Goal: Task Accomplishment & Management: Manage account settings

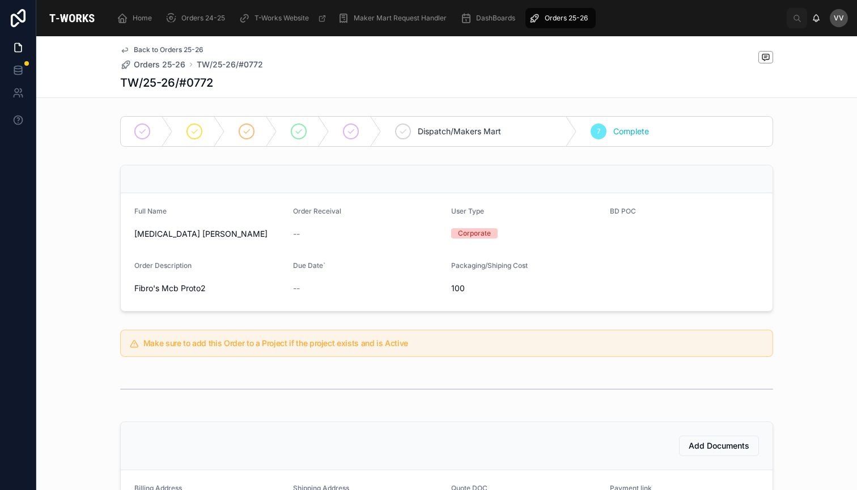
click at [567, 22] on span "Orders 25-26" at bounding box center [566, 18] width 43 height 9
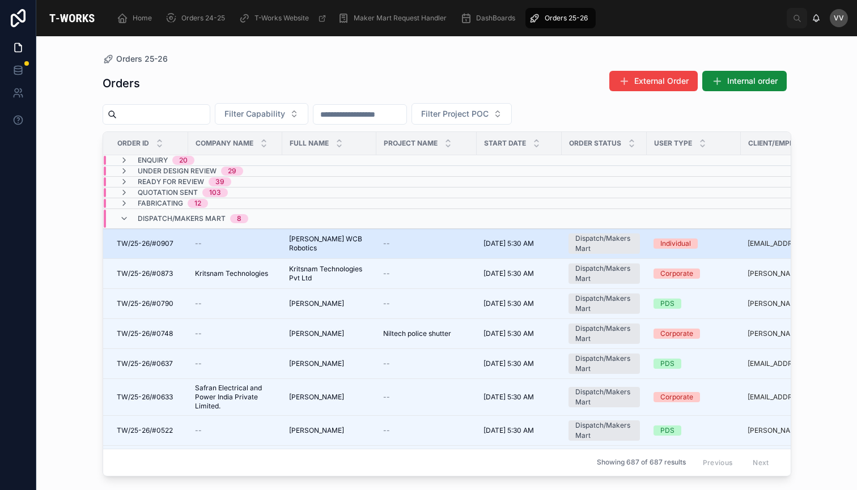
click at [317, 244] on span "[PERSON_NAME] WCB Robotics" at bounding box center [329, 244] width 80 height 18
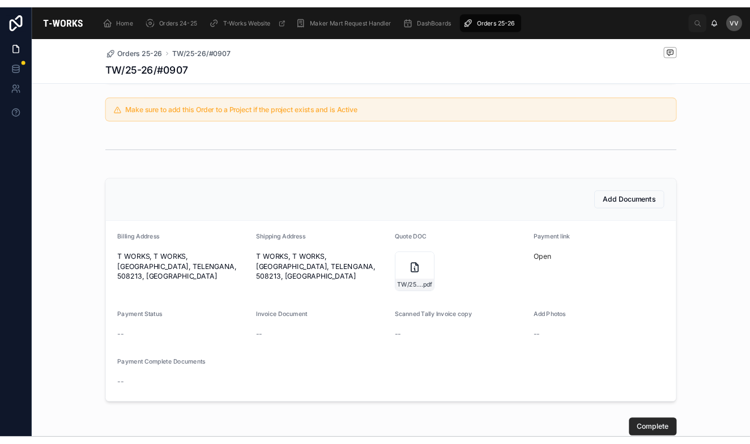
scroll to position [239, 0]
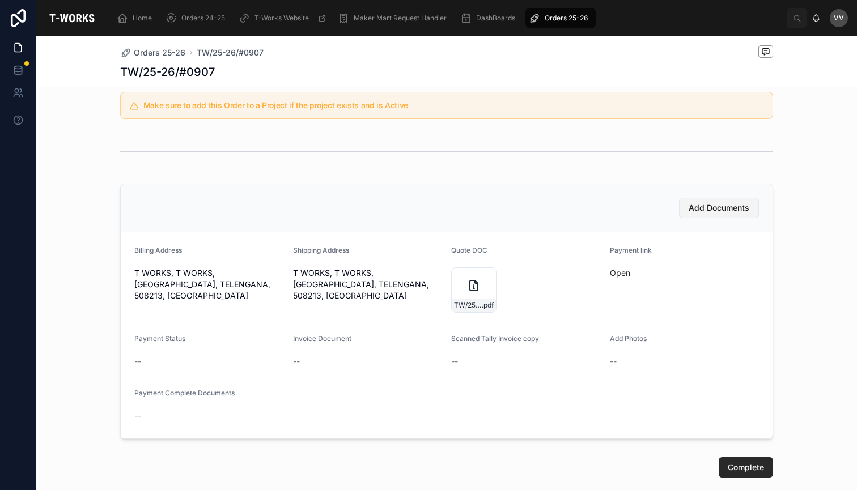
click at [733, 210] on span "Add Documents" at bounding box center [719, 207] width 61 height 11
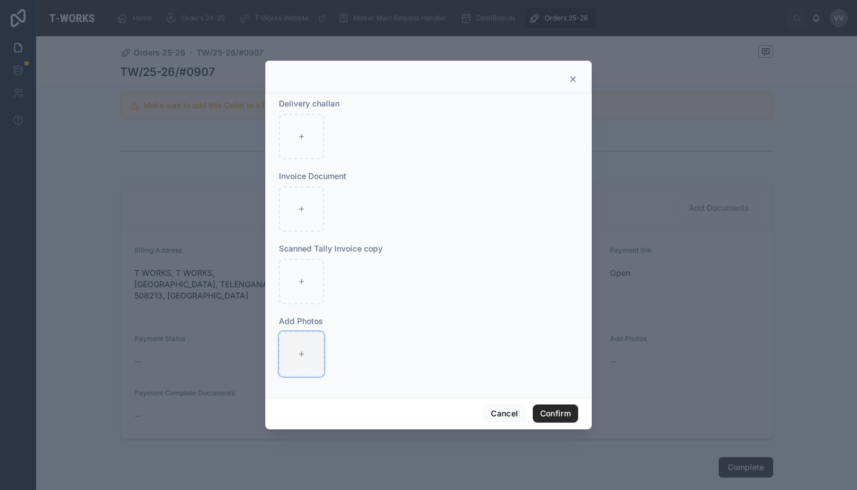
click at [294, 354] on div at bounding box center [301, 354] width 45 height 45
click at [304, 207] on icon at bounding box center [302, 209] width 8 height 8
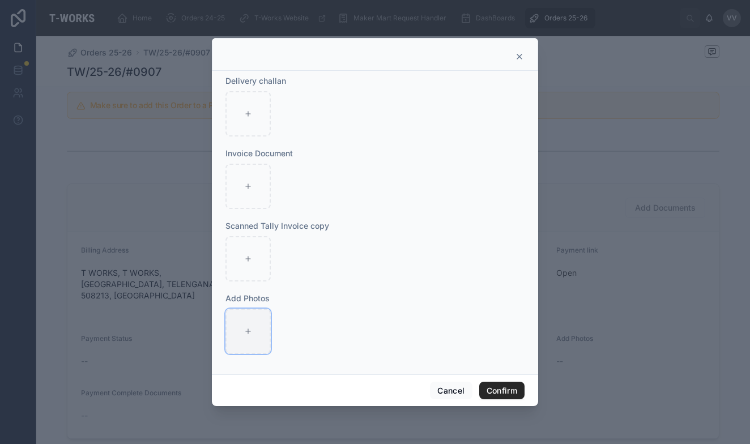
click at [245, 340] on div at bounding box center [248, 331] width 45 height 45
click at [457, 393] on button "Cancel" at bounding box center [451, 391] width 42 height 18
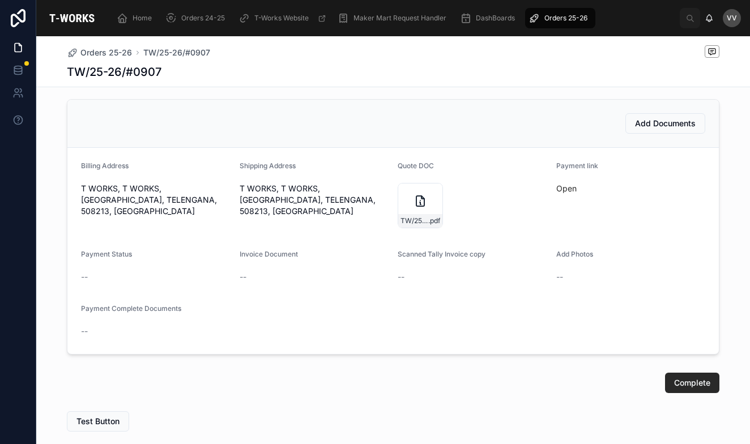
scroll to position [308, 0]
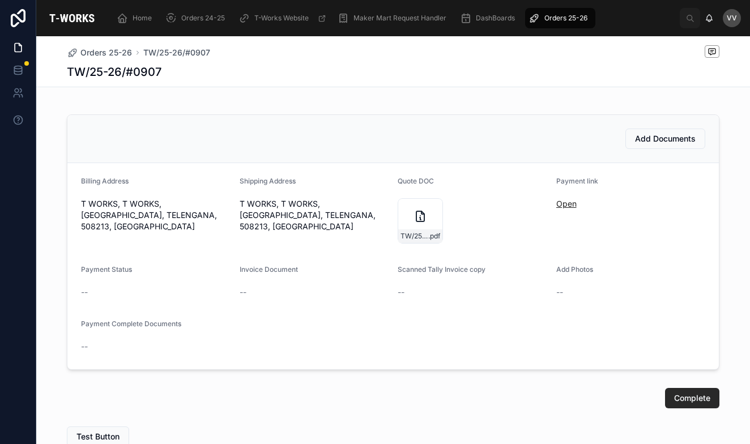
click at [567, 201] on link "Open" at bounding box center [566, 204] width 20 height 10
click at [658, 140] on span "Add Documents" at bounding box center [665, 138] width 61 height 11
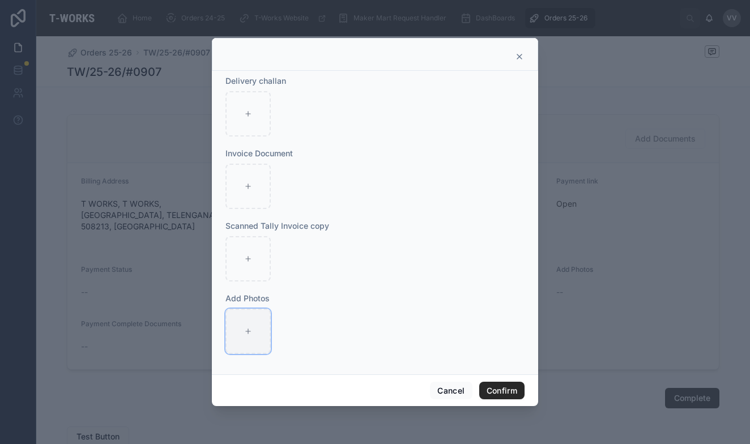
click at [250, 334] on icon at bounding box center [248, 332] width 8 height 8
click at [249, 330] on icon at bounding box center [248, 332] width 8 height 8
type input "**********"
click at [505, 394] on button "Confirm" at bounding box center [501, 391] width 45 height 18
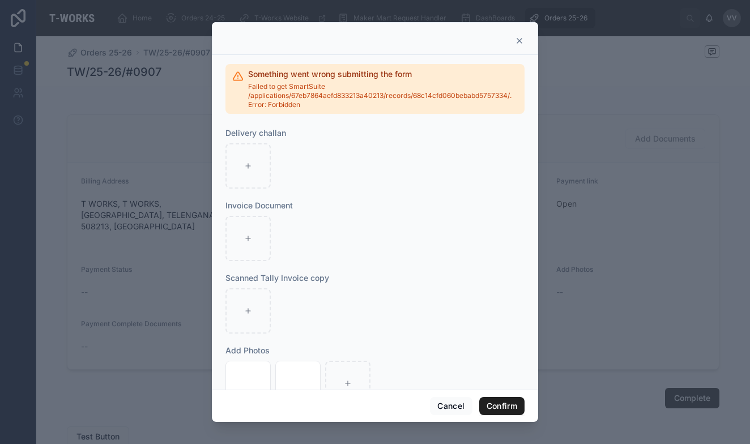
click at [495, 409] on button "Confirm" at bounding box center [501, 406] width 45 height 18
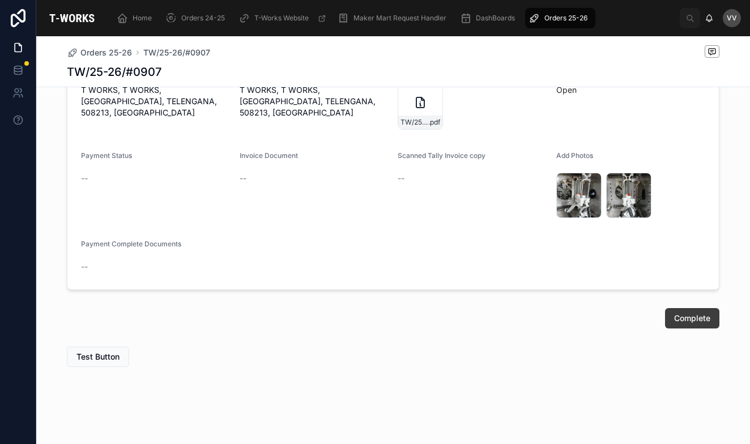
scroll to position [422, 0]
click at [561, 18] on span "Orders 25-26" at bounding box center [566, 18] width 43 height 9
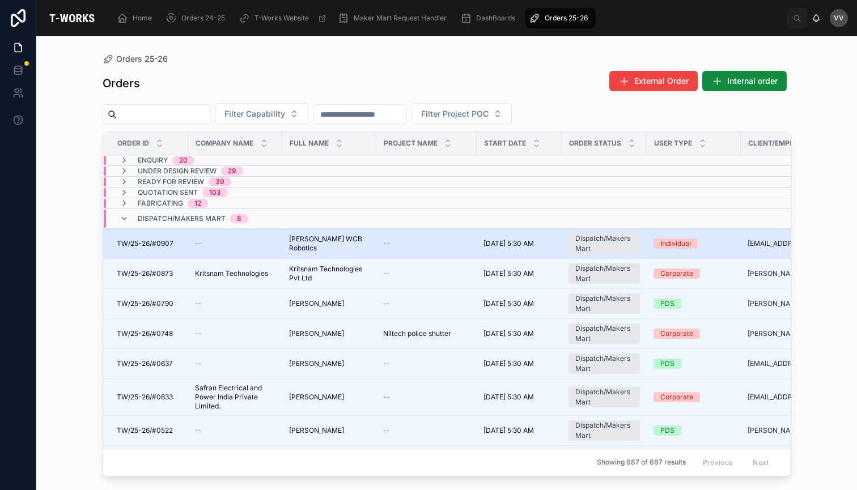
click at [320, 247] on span "[PERSON_NAME] WCB Robotics" at bounding box center [329, 244] width 80 height 18
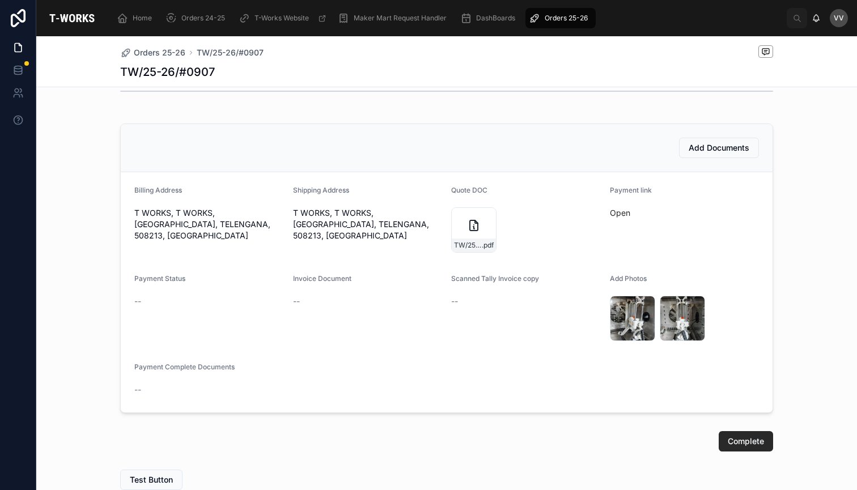
scroll to position [305, 0]
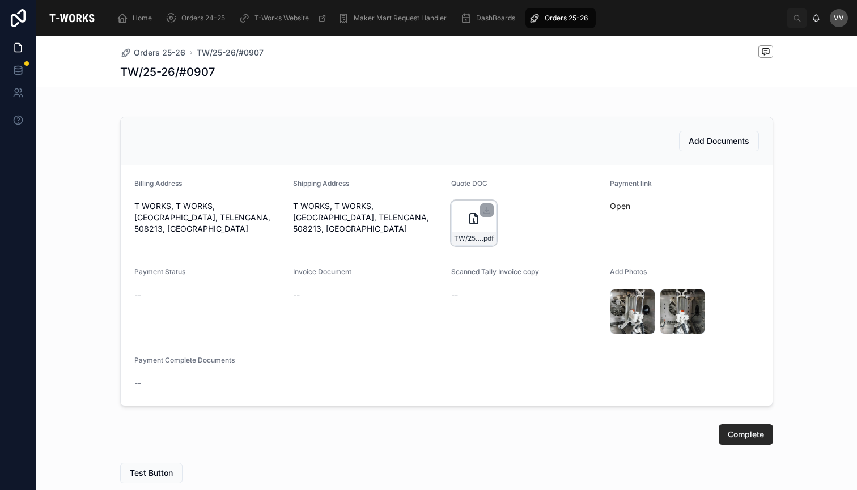
click at [462, 217] on div "TW/25-26/#0907 .pdf" at bounding box center [473, 223] width 45 height 45
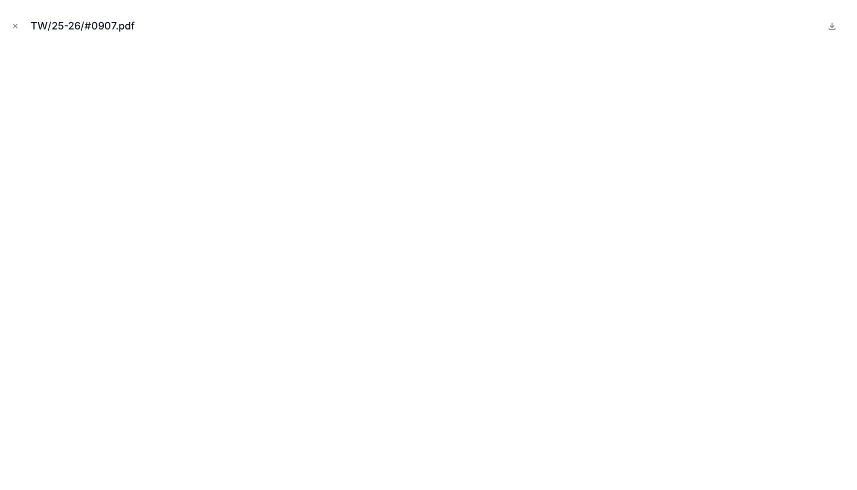
click at [272, 1] on div "TW/25-26/#0907.pdf" at bounding box center [428, 245] width 857 height 490
